Goal: Information Seeking & Learning: Check status

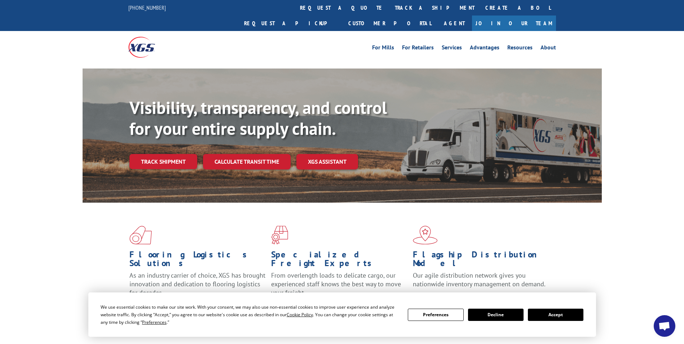
drag, startPoint x: 167, startPoint y: 145, endPoint x: 171, endPoint y: 145, distance: 4.4
click at [167, 154] on link "Track shipment" at bounding box center [163, 161] width 68 height 15
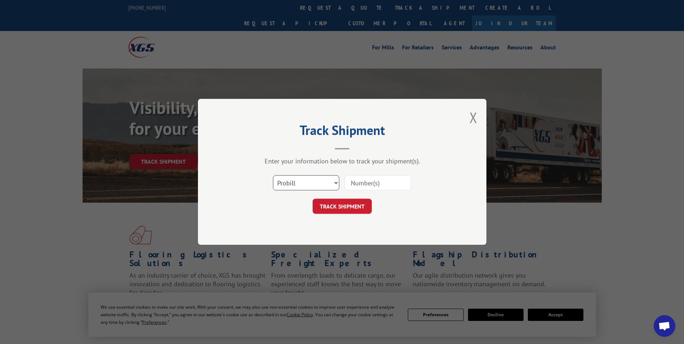
click at [338, 184] on select "Select category... Probill BOL PO" at bounding box center [306, 183] width 66 height 15
select select "bol"
click at [273, 176] on select "Select category... Probill BOL PO" at bounding box center [306, 183] width 66 height 15
click at [351, 183] on input at bounding box center [378, 183] width 66 height 15
paste input "7074392"
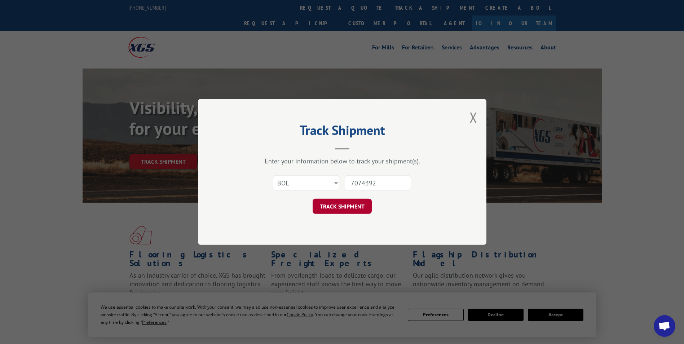
type input "7074392"
click at [333, 202] on button "TRACK SHIPMENT" at bounding box center [342, 206] width 59 height 15
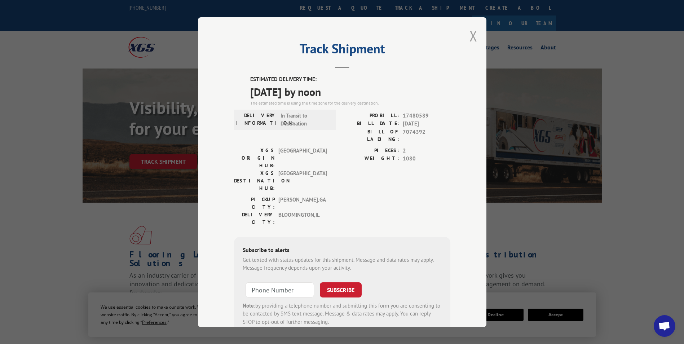
click at [472, 36] on button "Close modal" at bounding box center [474, 35] width 8 height 19
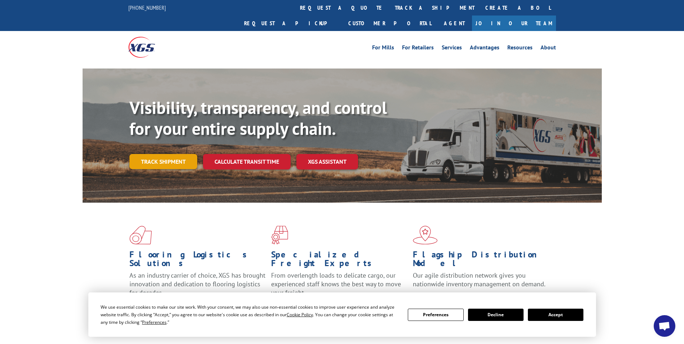
click at [169, 154] on link "Track shipment" at bounding box center [163, 161] width 68 height 15
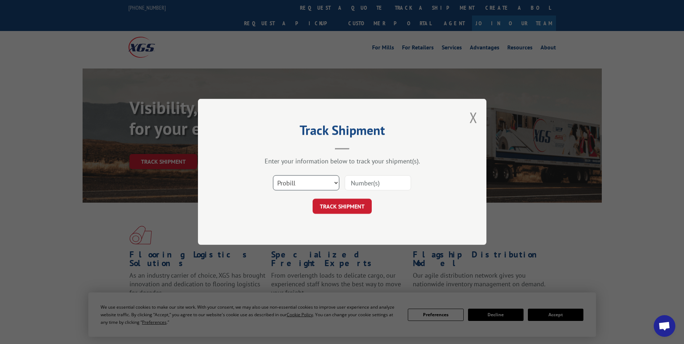
click at [336, 183] on select "Select category... Probill BOL PO" at bounding box center [306, 183] width 66 height 15
select select "bol"
click at [273, 176] on select "Select category... Probill BOL PO" at bounding box center [306, 183] width 66 height 15
click at [350, 182] on input at bounding box center [378, 183] width 66 height 15
paste input "7072677"
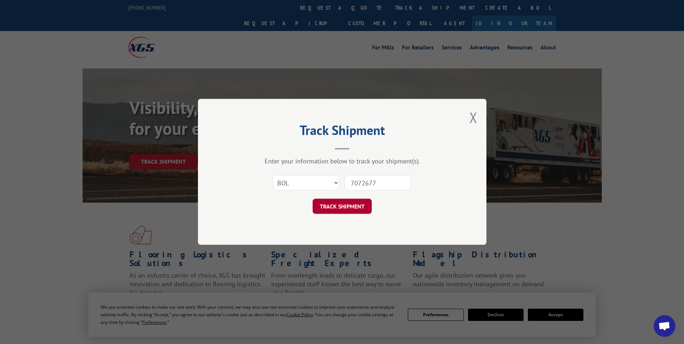
type input "7072677"
click at [339, 207] on button "TRACK SHIPMENT" at bounding box center [342, 206] width 59 height 15
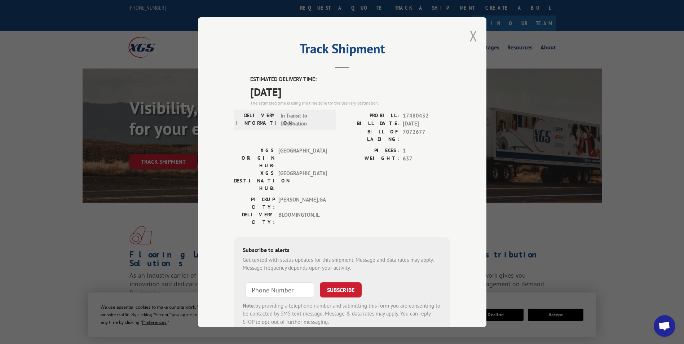
click at [471, 35] on button "Close modal" at bounding box center [474, 35] width 8 height 19
